Goal: Information Seeking & Learning: Learn about a topic

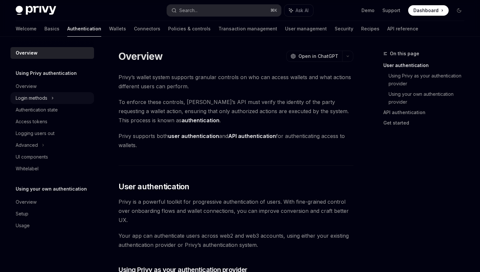
click at [56, 96] on div "Login methods" at bounding box center [52, 98] width 84 height 12
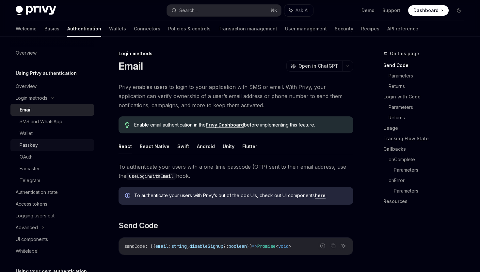
click at [50, 145] on div "Passkey" at bounding box center [55, 145] width 71 height 8
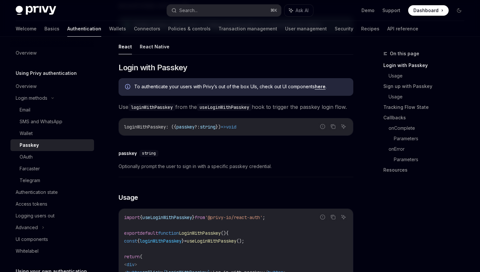
scroll to position [201, 0]
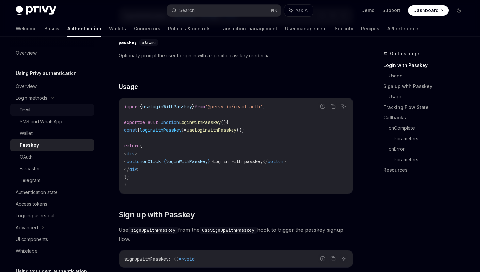
click at [67, 113] on div "Email" at bounding box center [55, 110] width 71 height 8
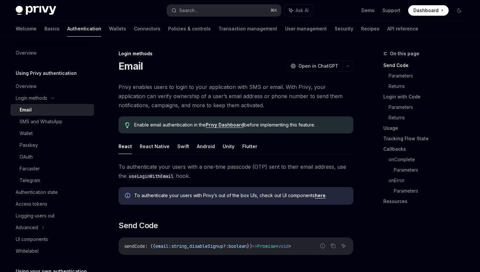
click at [28, 10] on img at bounding box center [36, 10] width 40 height 9
type textarea "*"
